Goal: Task Accomplishment & Management: Use online tool/utility

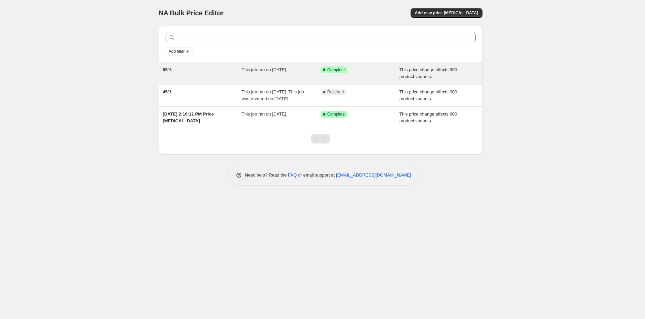
click at [303, 76] on div "This job ran on July 25, 2025." at bounding box center [281, 73] width 79 height 14
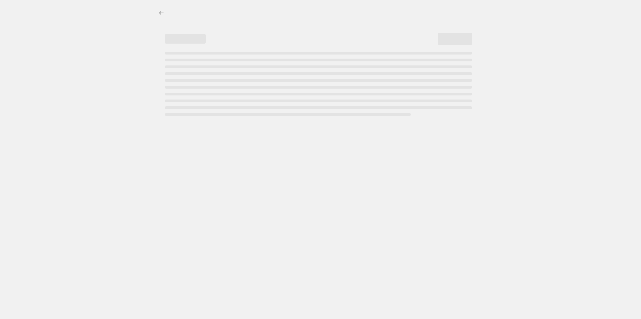
select select "pc"
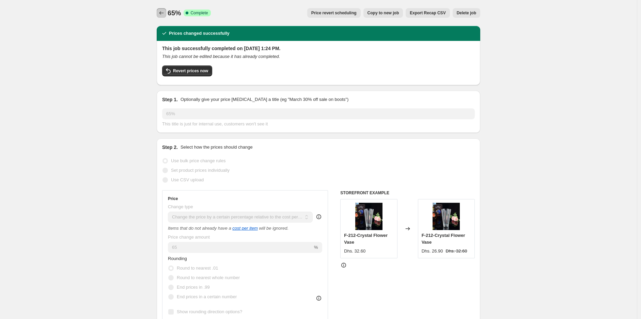
click at [163, 12] on icon "Price change jobs" at bounding box center [161, 13] width 7 height 7
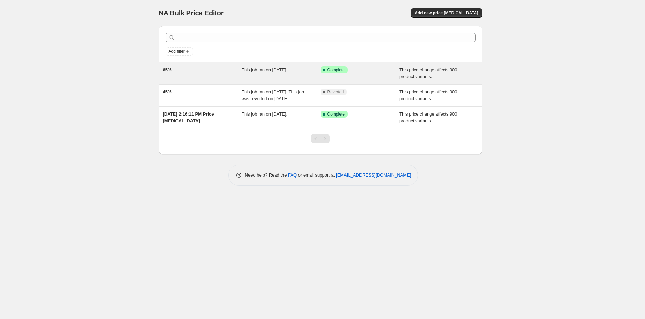
click at [222, 66] on div "65%" at bounding box center [202, 73] width 79 height 14
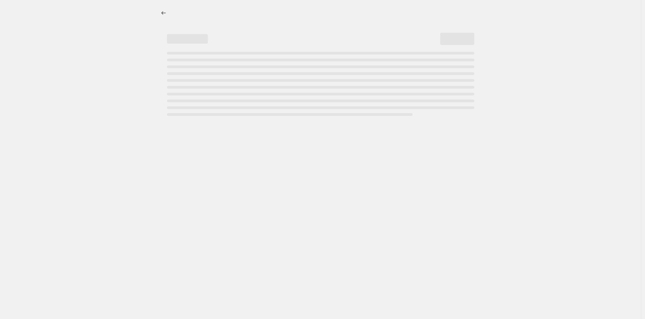
select select "pc"
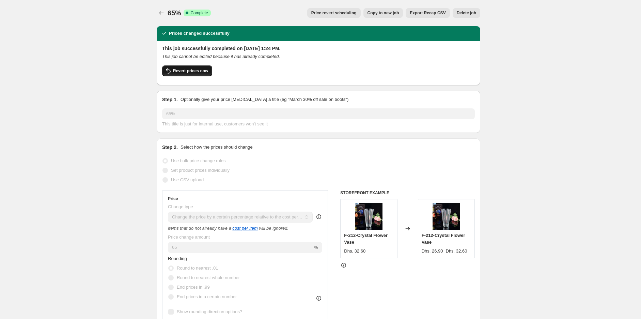
click at [199, 73] on span "Revert prices now" at bounding box center [190, 70] width 35 height 5
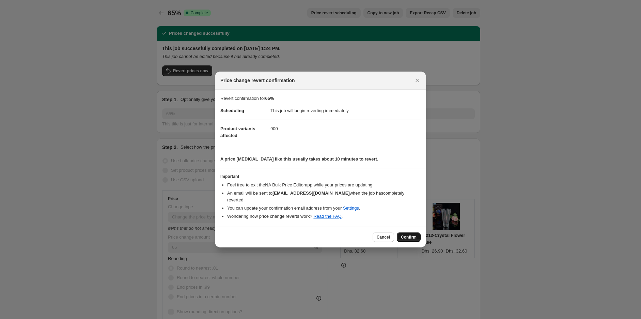
click at [407, 233] on button "Confirm" at bounding box center [409, 237] width 24 height 10
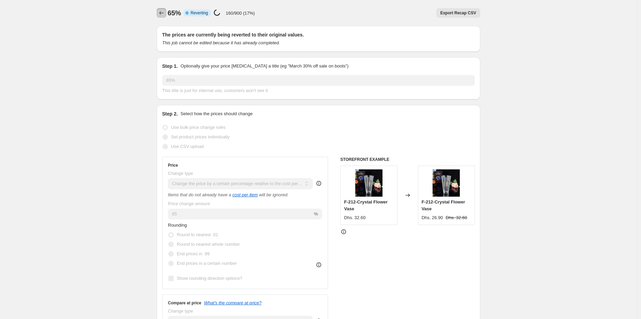
click at [164, 10] on icon "Price change jobs" at bounding box center [161, 13] width 7 height 7
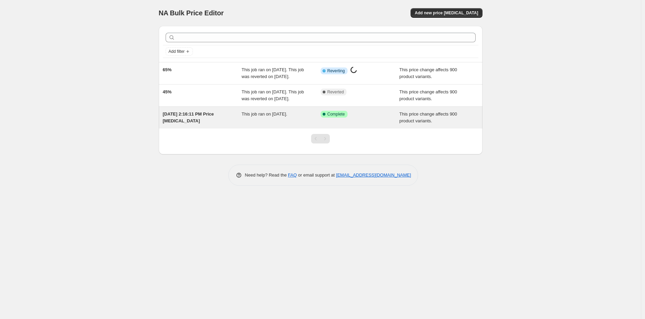
click at [222, 124] on div "Jul 3, 2025, 2:16:11 PM Price change job" at bounding box center [202, 118] width 79 height 14
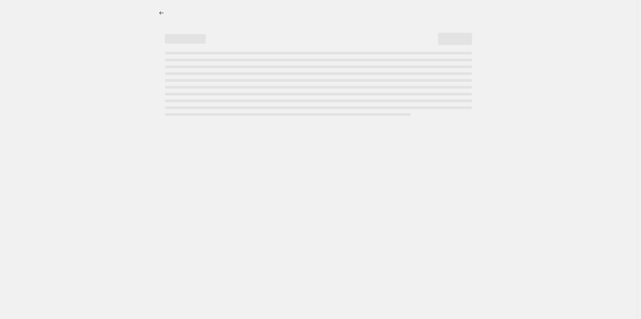
select select "margin"
select select "remove"
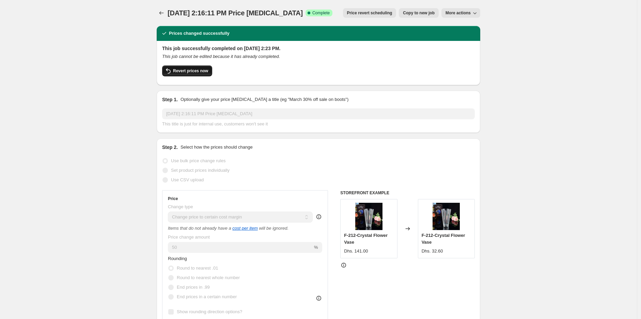
click at [189, 70] on span "Revert prices now" at bounding box center [190, 70] width 35 height 5
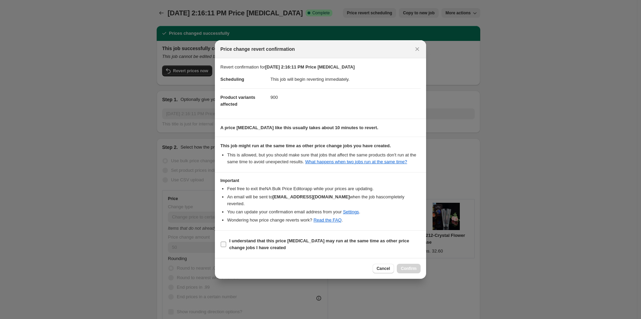
click at [268, 243] on b "I understand that this price change job may run at the same time as other price…" at bounding box center [319, 244] width 180 height 12
click at [226, 243] on input "I understand that this price change job may run at the same time as other price…" at bounding box center [223, 244] width 5 height 5
checkbox input "true"
click at [417, 46] on icon "Close" at bounding box center [417, 49] width 7 height 7
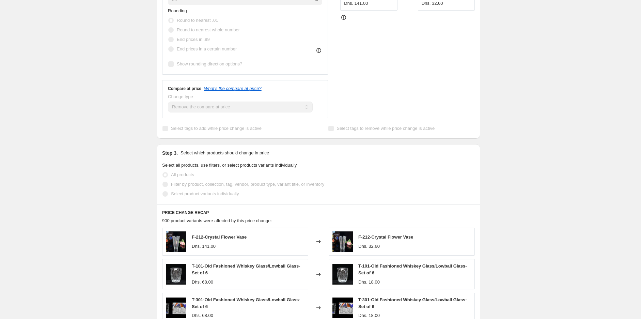
scroll to position [189, 0]
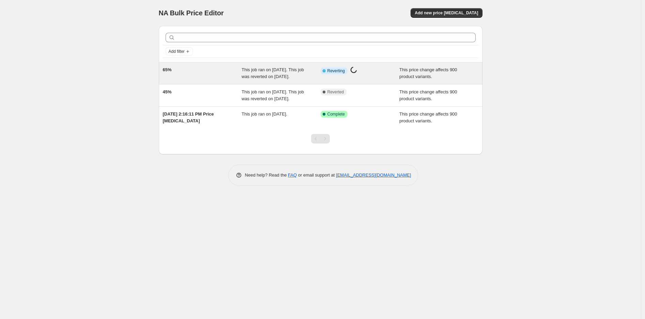
click at [278, 74] on span "This job ran on July 25, 2025. This job was reverted on September 19, 2025." at bounding box center [273, 73] width 62 height 12
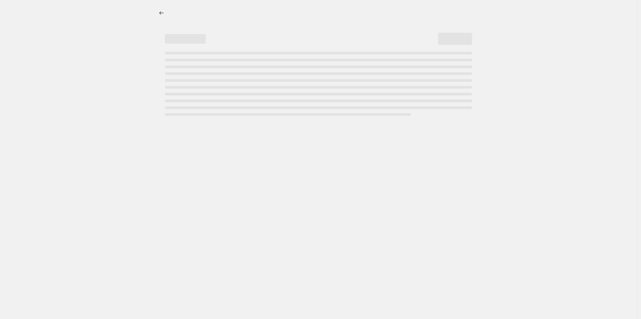
select select "pc"
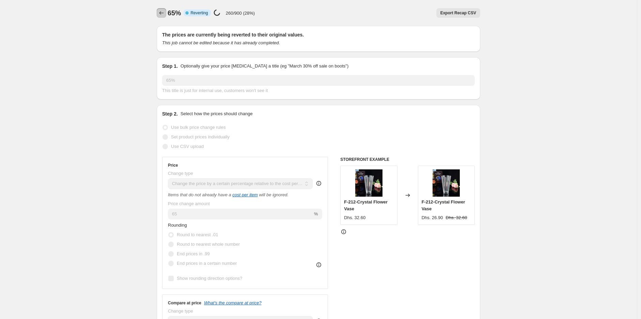
click at [163, 15] on icon "Price change jobs" at bounding box center [161, 13] width 7 height 7
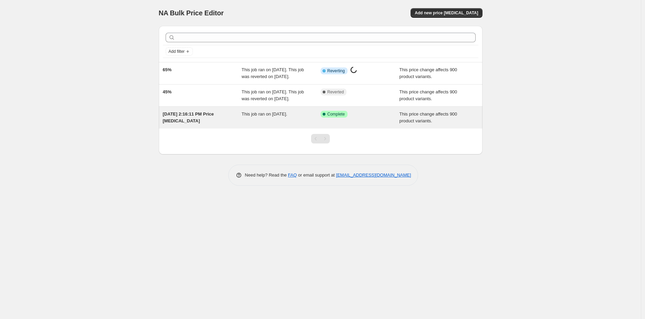
click at [214, 123] on span "Jul 3, 2025, 2:16:11 PM Price change job" at bounding box center [188, 117] width 51 height 12
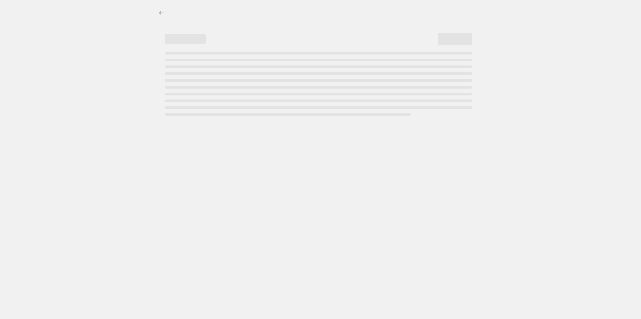
select select "margin"
select select "remove"
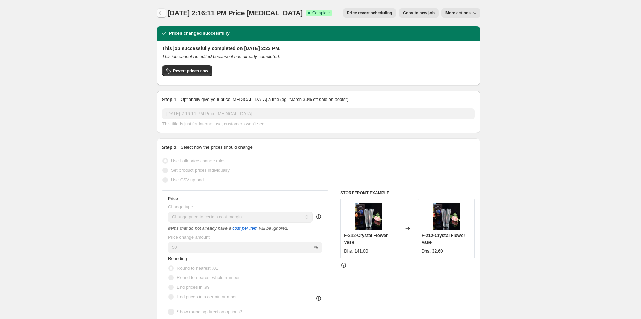
click at [162, 11] on icon "Price change jobs" at bounding box center [161, 13] width 7 height 7
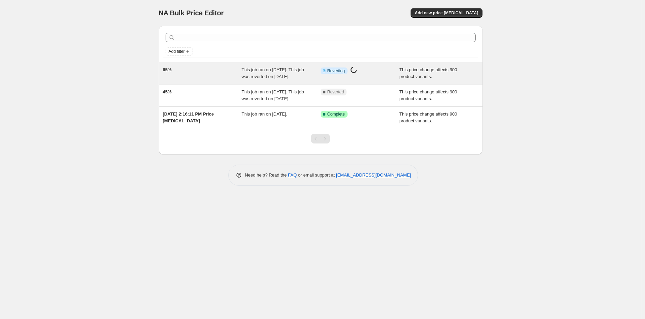
click at [224, 68] on div "65%" at bounding box center [202, 73] width 79 height 14
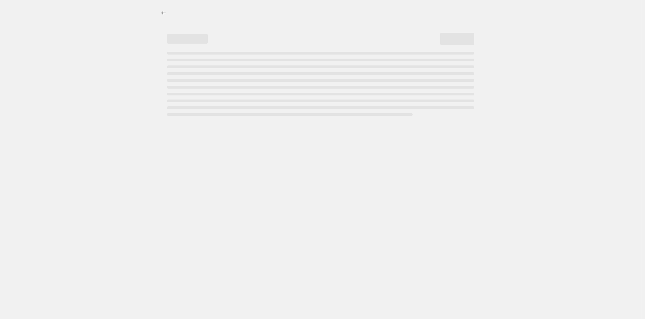
select select "pc"
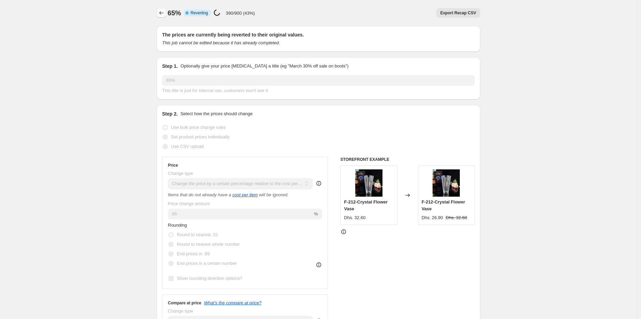
click at [162, 12] on icon "Price change jobs" at bounding box center [161, 13] width 7 height 7
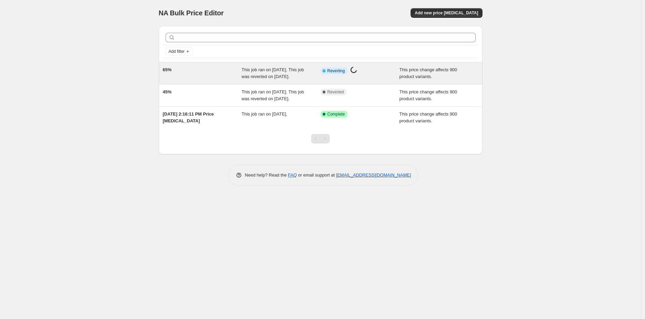
click at [206, 72] on div "65%" at bounding box center [202, 73] width 79 height 14
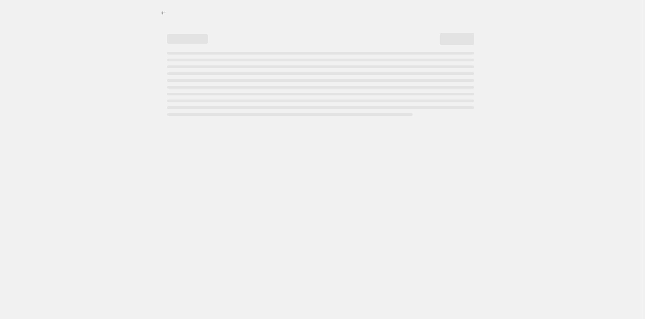
select select "pc"
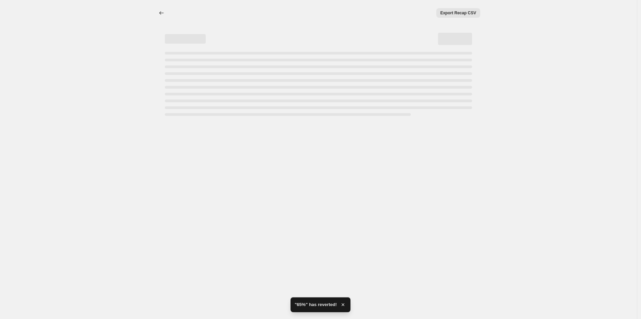
select select "pc"
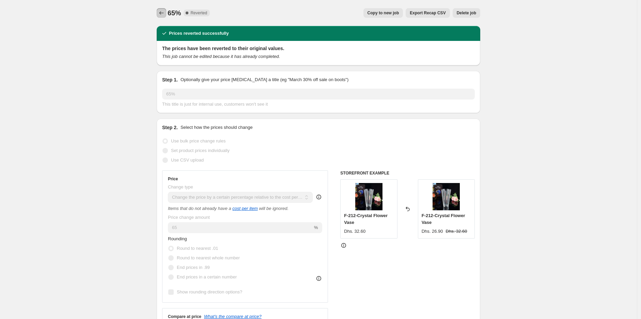
click at [165, 13] on icon "Price change jobs" at bounding box center [161, 13] width 7 height 7
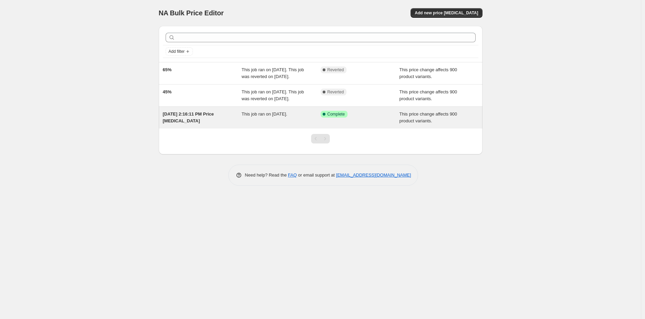
click at [222, 128] on div "Jul 3, 2025, 2:16:11 PM Price change job This job ran on July 3, 2025. Success …" at bounding box center [321, 118] width 324 height 22
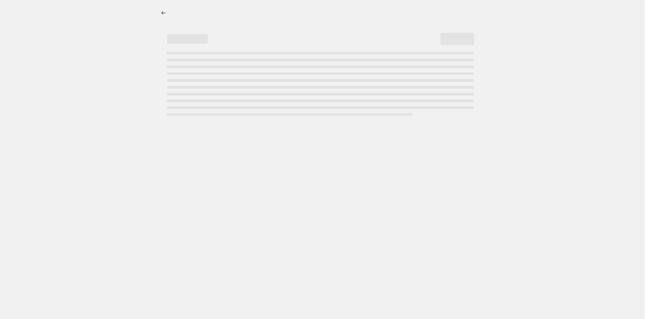
select select "margin"
select select "remove"
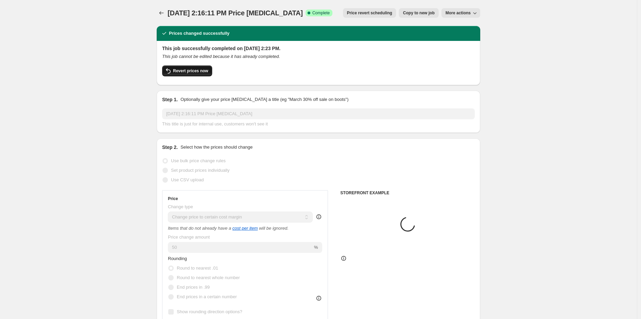
click at [198, 71] on span "Revert prices now" at bounding box center [190, 70] width 35 height 5
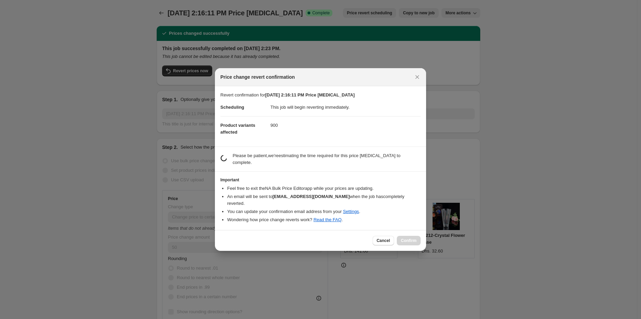
click at [492, 162] on div at bounding box center [320, 159] width 641 height 319
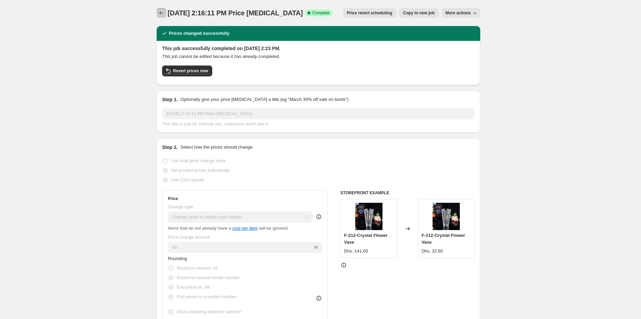
click at [164, 12] on icon "Price change jobs" at bounding box center [161, 13] width 7 height 7
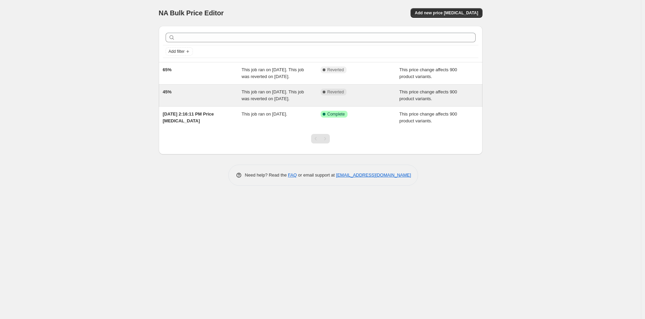
click at [214, 102] on div "45%" at bounding box center [202, 96] width 79 height 14
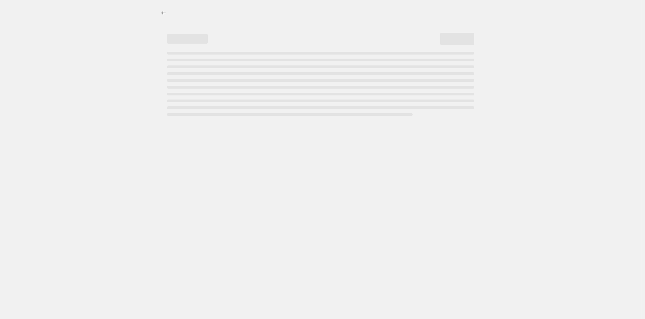
select select "pc"
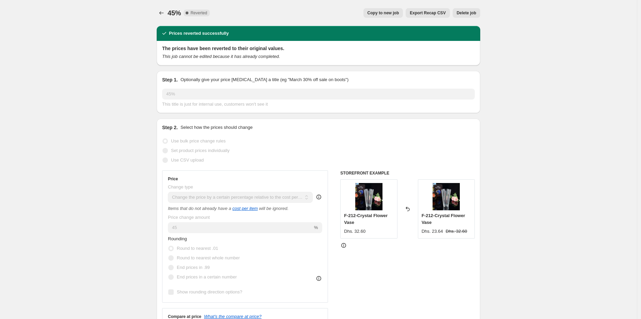
click at [164, 14] on icon "Price change jobs" at bounding box center [161, 13] width 7 height 7
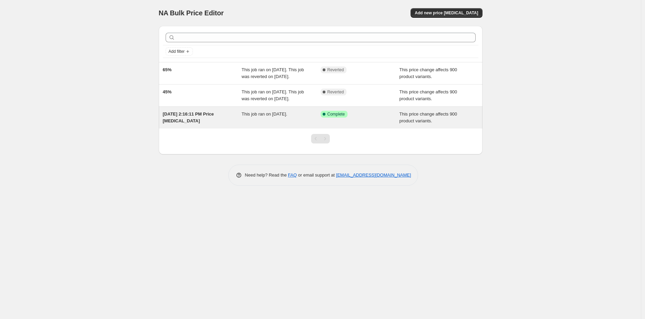
click at [213, 121] on div "Jul 3, 2025, 2:16:11 PM Price change job This job ran on July 3, 2025. Success …" at bounding box center [321, 118] width 324 height 22
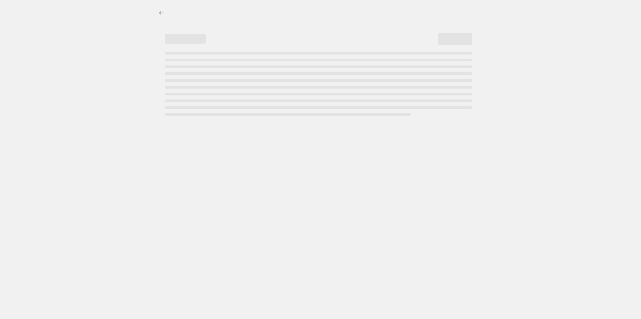
select select "margin"
select select "remove"
